Goal: Task Accomplishment & Management: Use online tool/utility

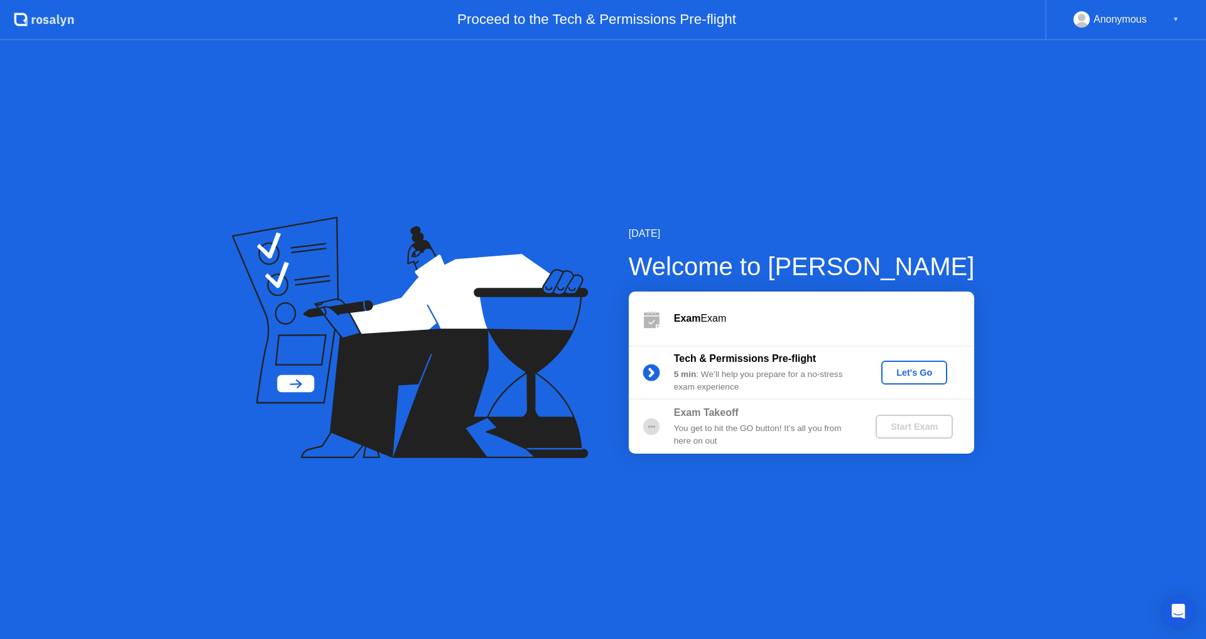
click at [908, 373] on div "Let's Go" at bounding box center [914, 373] width 56 height 10
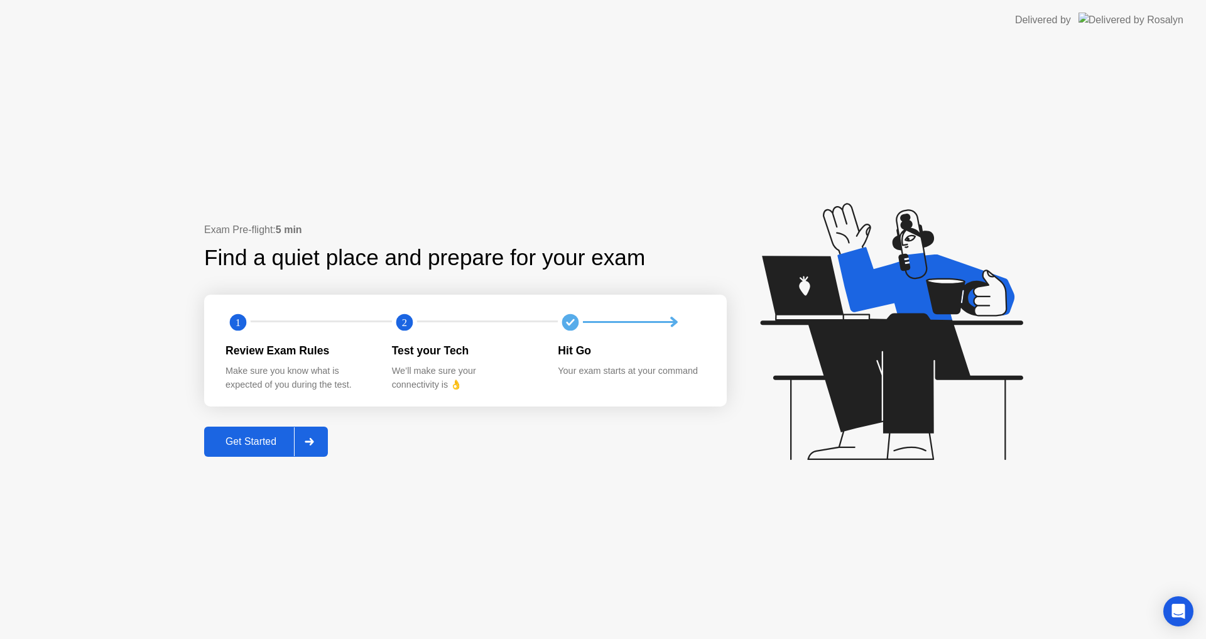
click at [268, 441] on div "Get Started" at bounding box center [251, 441] width 86 height 11
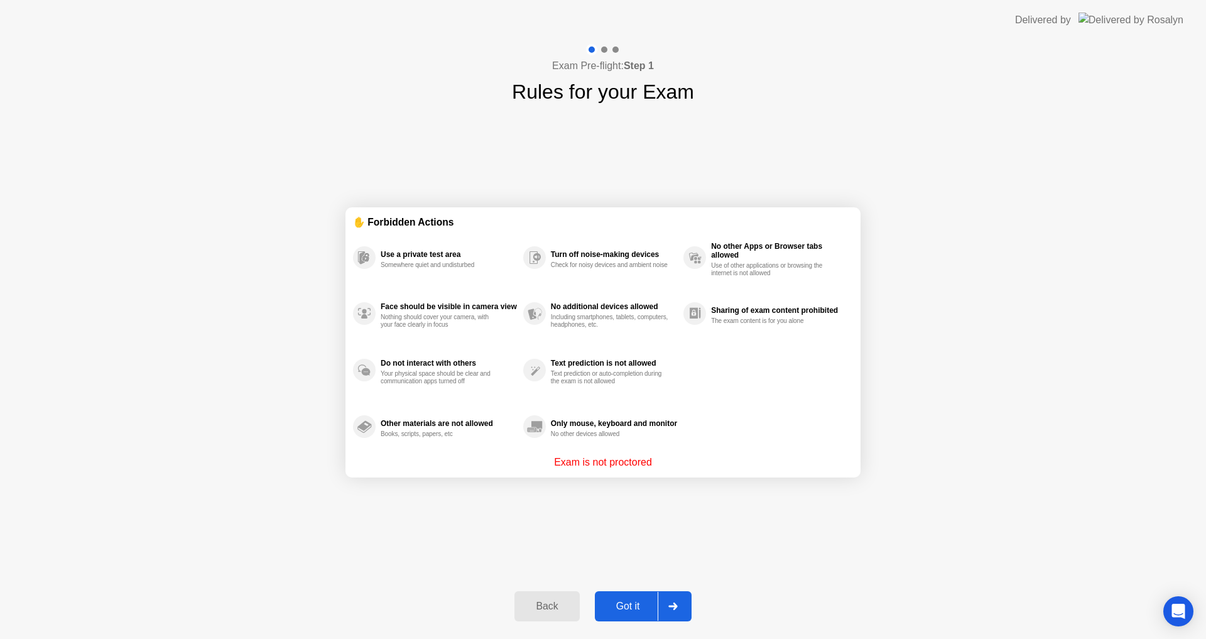
click at [621, 604] on div "Got it" at bounding box center [628, 606] width 59 height 11
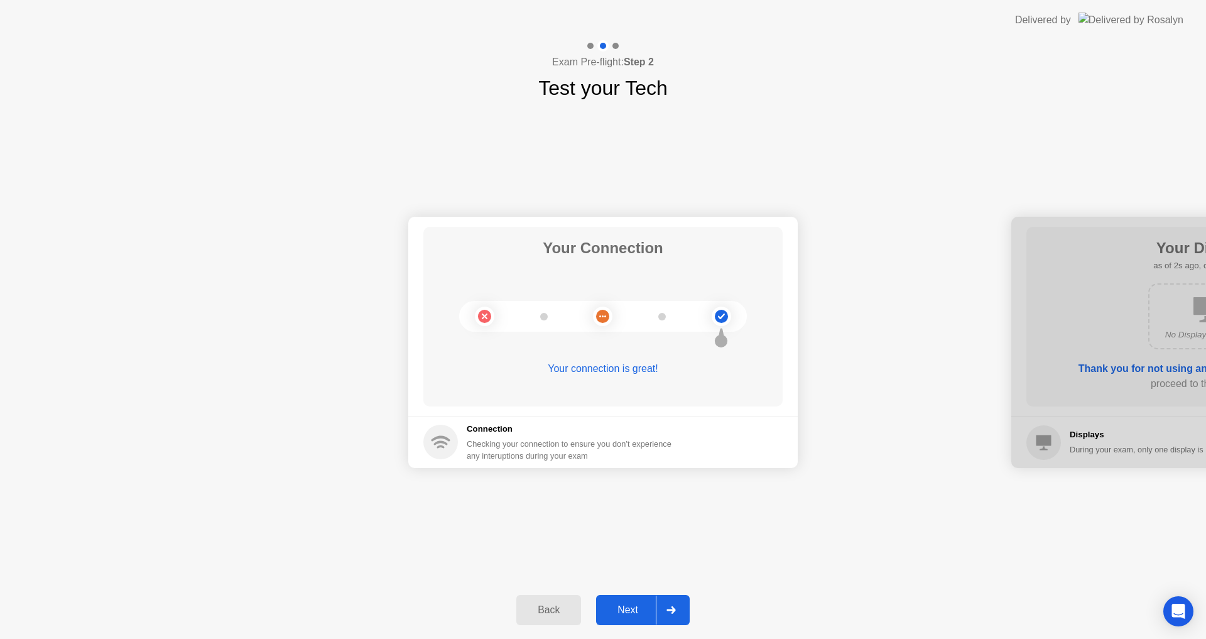
click at [676, 614] on div at bounding box center [671, 610] width 30 height 29
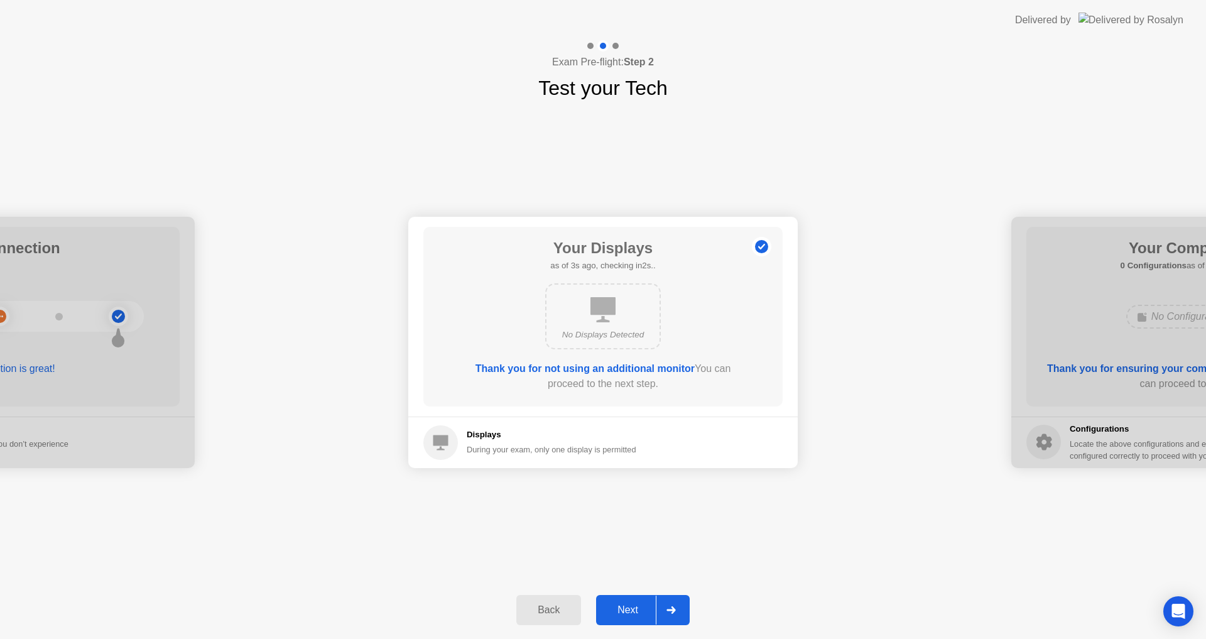
click at [676, 614] on div at bounding box center [671, 610] width 30 height 29
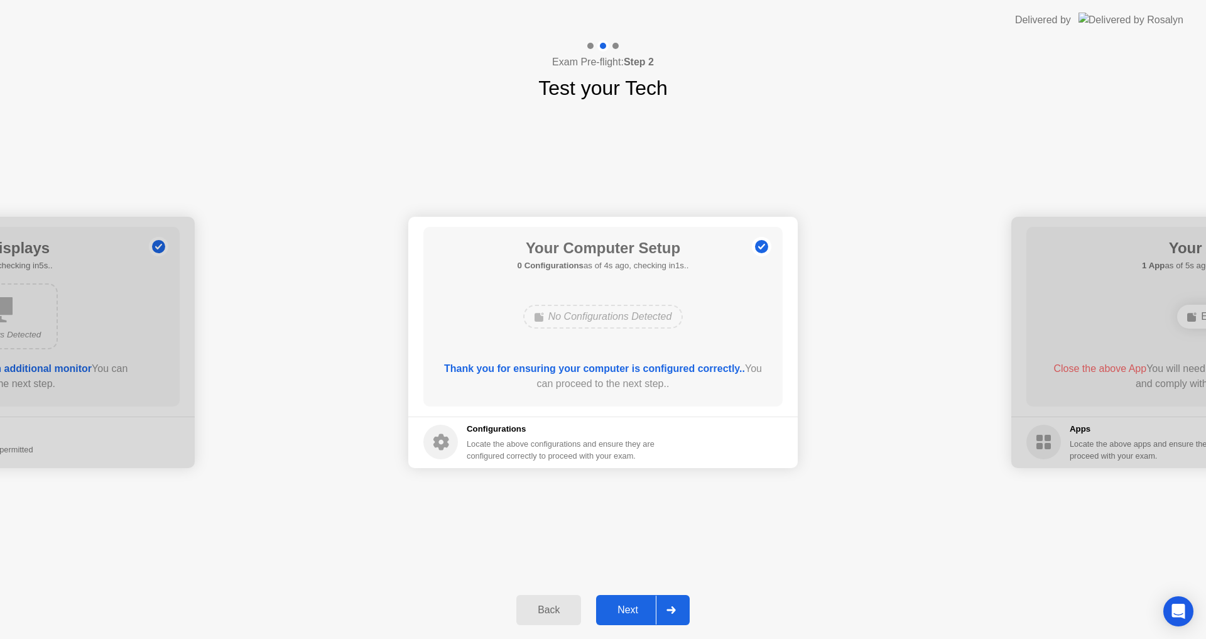
click at [630, 619] on button "Next" at bounding box center [643, 610] width 94 height 30
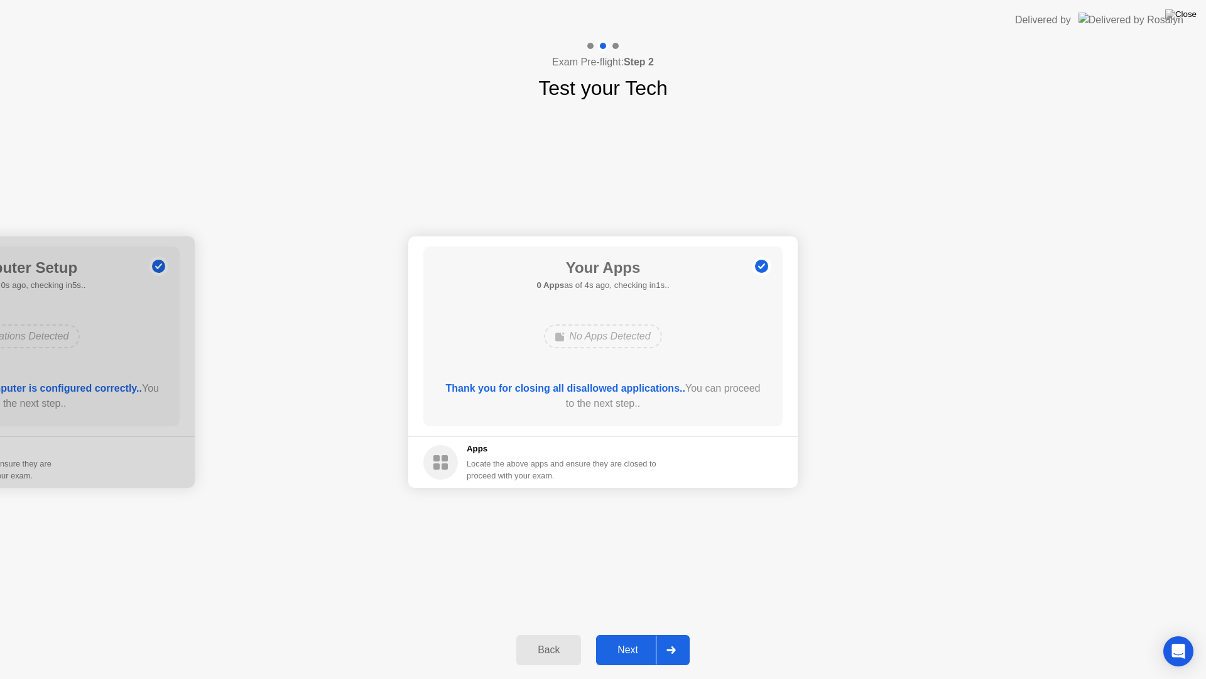
click at [631, 638] on div "Next" at bounding box center [628, 649] width 56 height 11
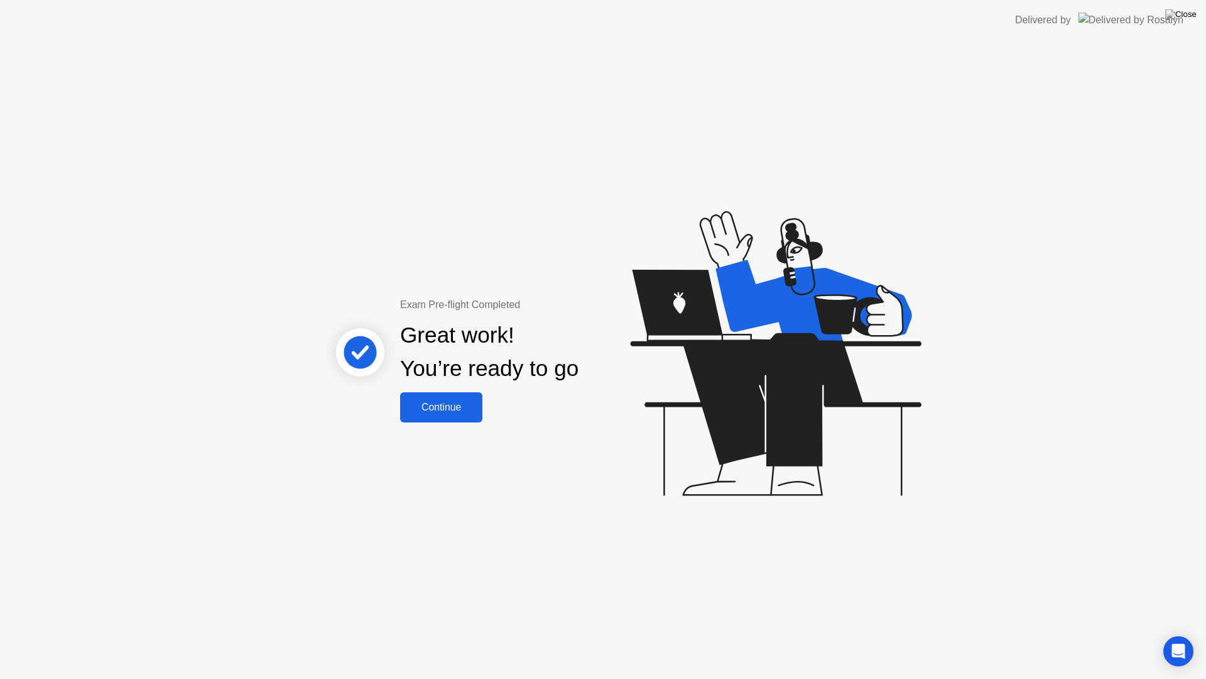
click at [420, 419] on button "Continue" at bounding box center [441, 407] width 82 height 30
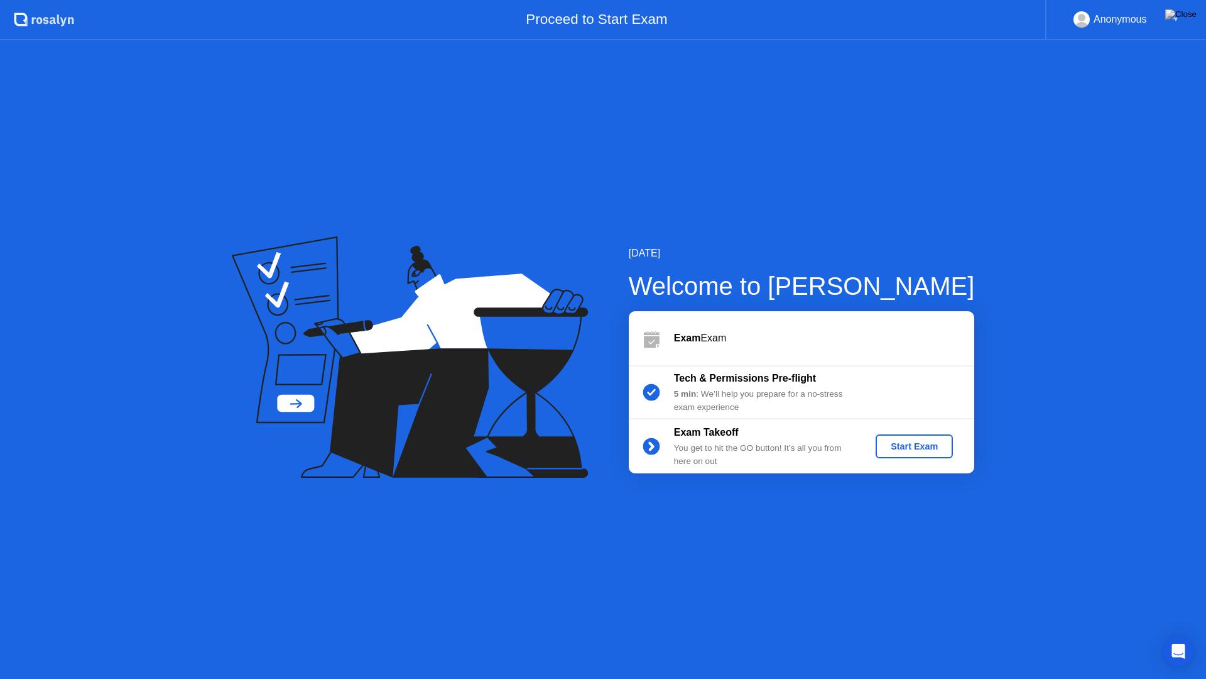
click at [744, 392] on div "5 min : We’ll help you prepare for a no-stress exam experience" at bounding box center [764, 401] width 181 height 26
click at [707, 382] on b "Tech & Permissions Pre-flight" at bounding box center [745, 378] width 142 height 11
click at [696, 382] on b "Tech & Permissions Pre-flight" at bounding box center [745, 378] width 142 height 11
click at [695, 382] on b "Tech & Permissions Pre-flight" at bounding box center [745, 378] width 142 height 11
click at [643, 396] on circle at bounding box center [651, 391] width 25 height 25
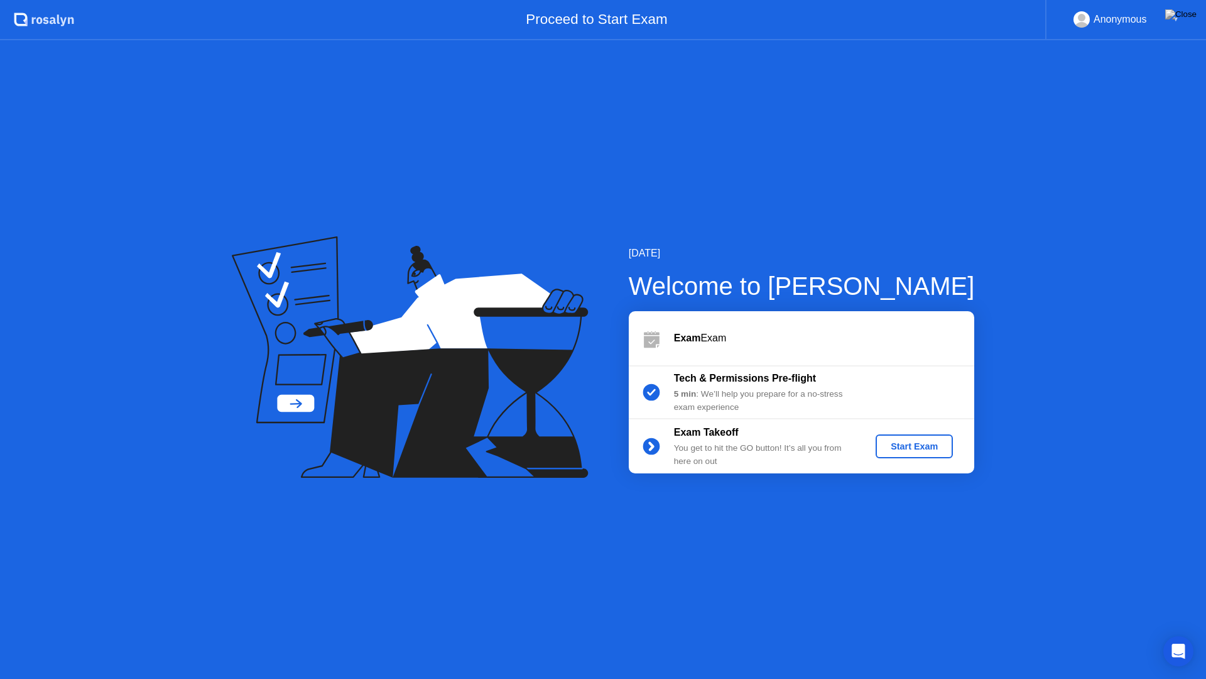
click at [888, 443] on div "Start Exam" at bounding box center [914, 446] width 67 height 10
